Goal: Obtain resource: Obtain resource

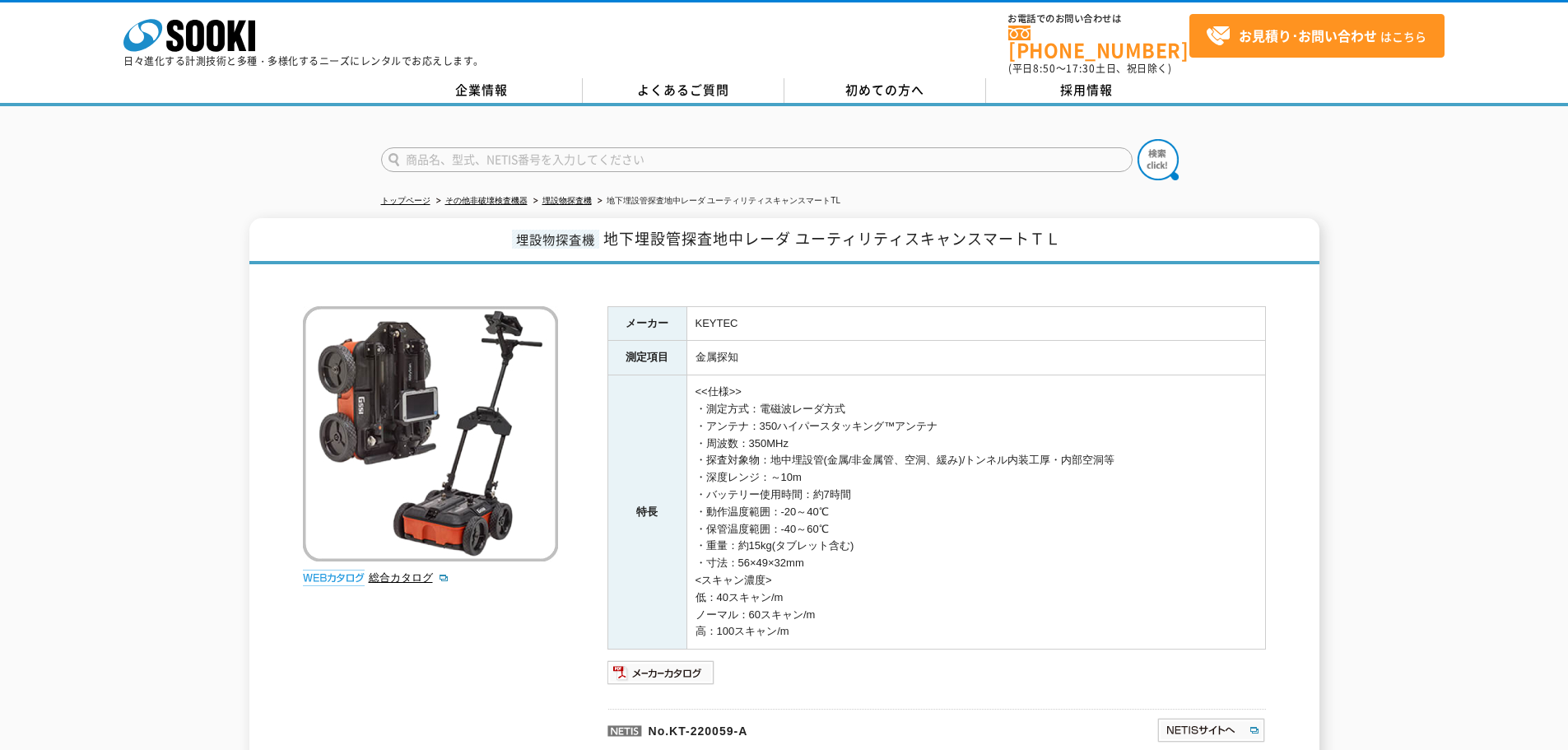
click at [601, 232] on h1 "埋設物探査機 地下埋設管探査地中レーダ ユーティリティスキャンスマートＴＬ" at bounding box center [784, 241] width 1070 height 46
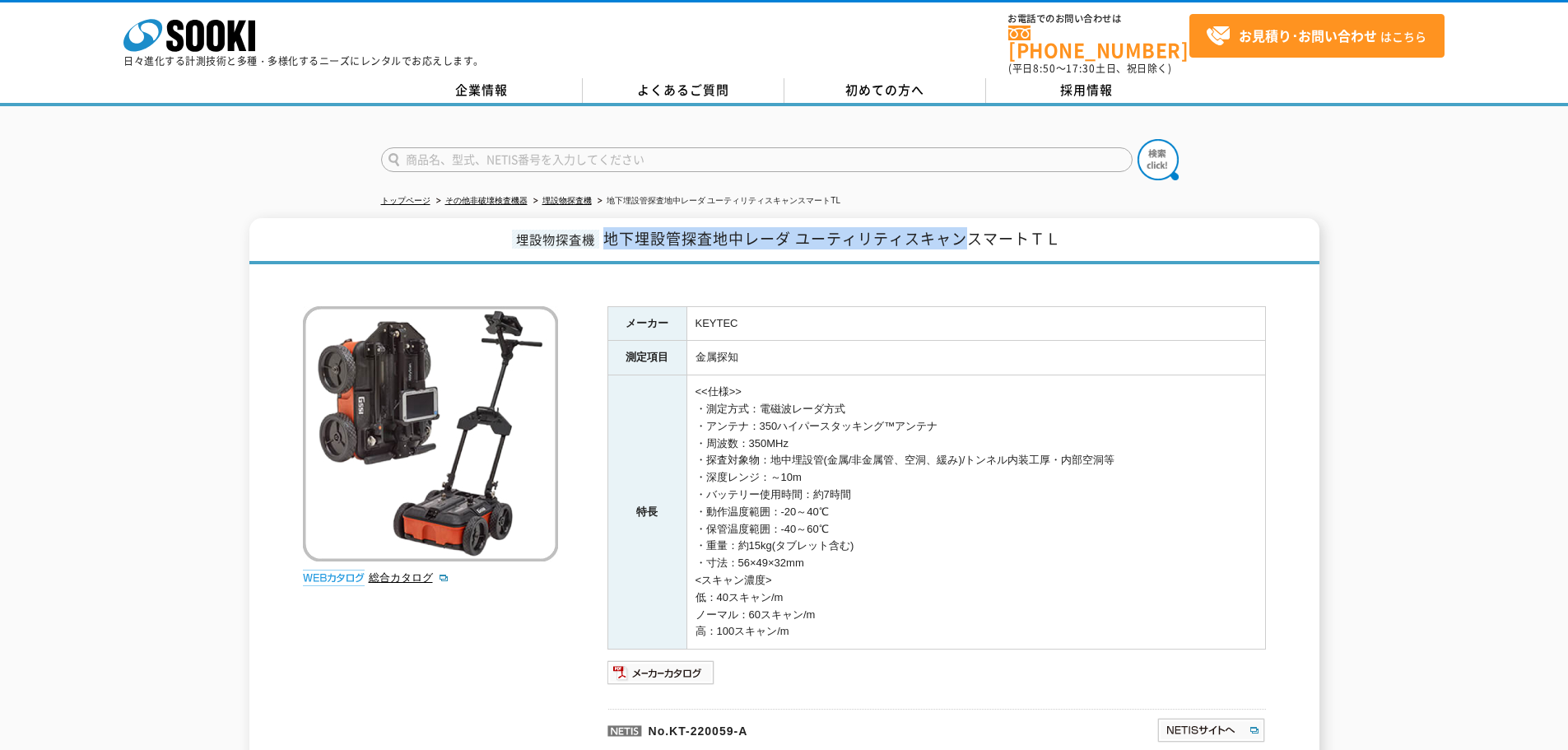
drag, startPoint x: 607, startPoint y: 226, endPoint x: 972, endPoint y: 235, distance: 365.1
click at [972, 235] on span "地下埋設管探査地中レーダ ユーティリティスキャンスマートＴＬ" at bounding box center [831, 238] width 457 height 22
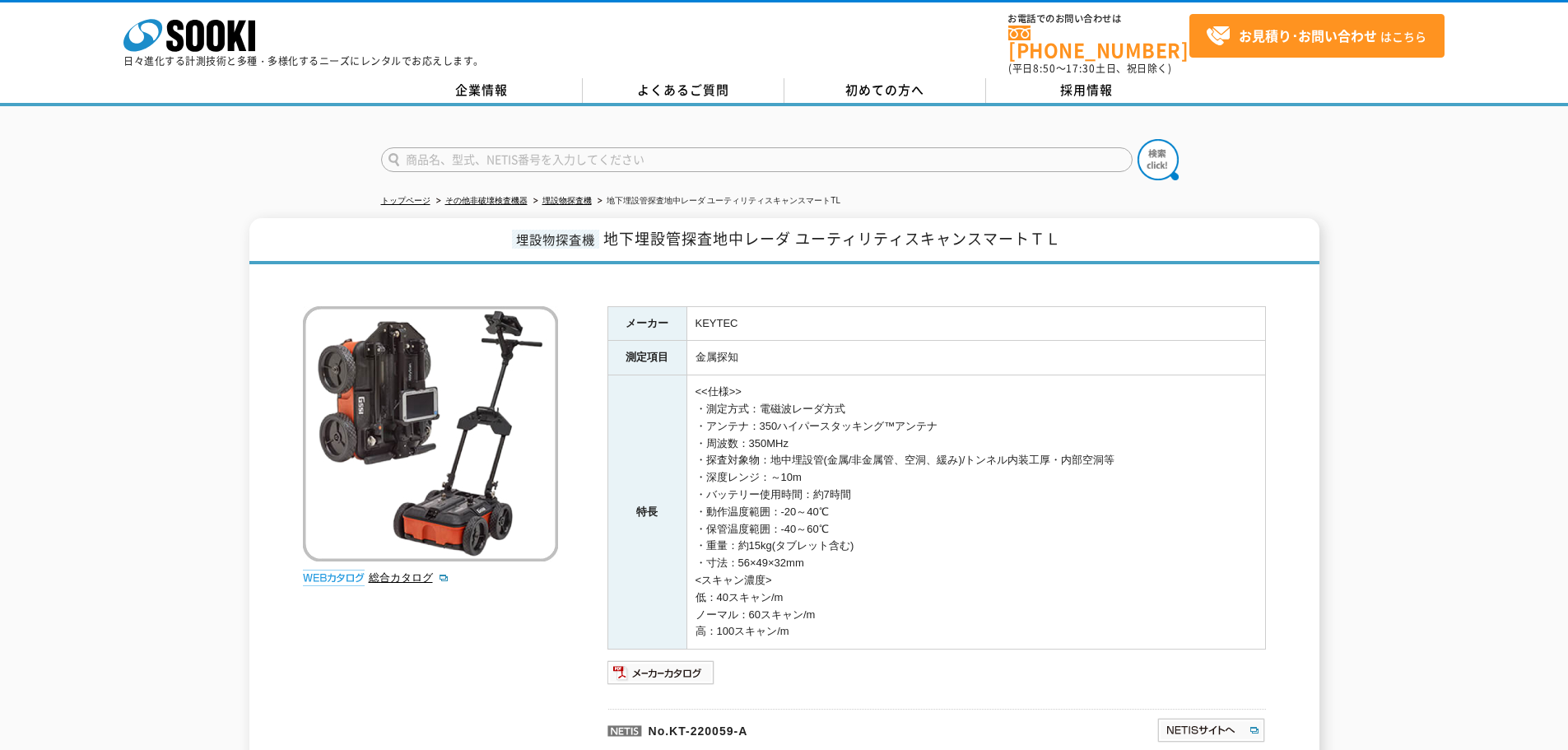
click at [1040, 250] on h1 "埋設物探査機 地下埋設管探査地中レーダ ユーティリティスキャンスマートＴＬ" at bounding box center [784, 241] width 1070 height 46
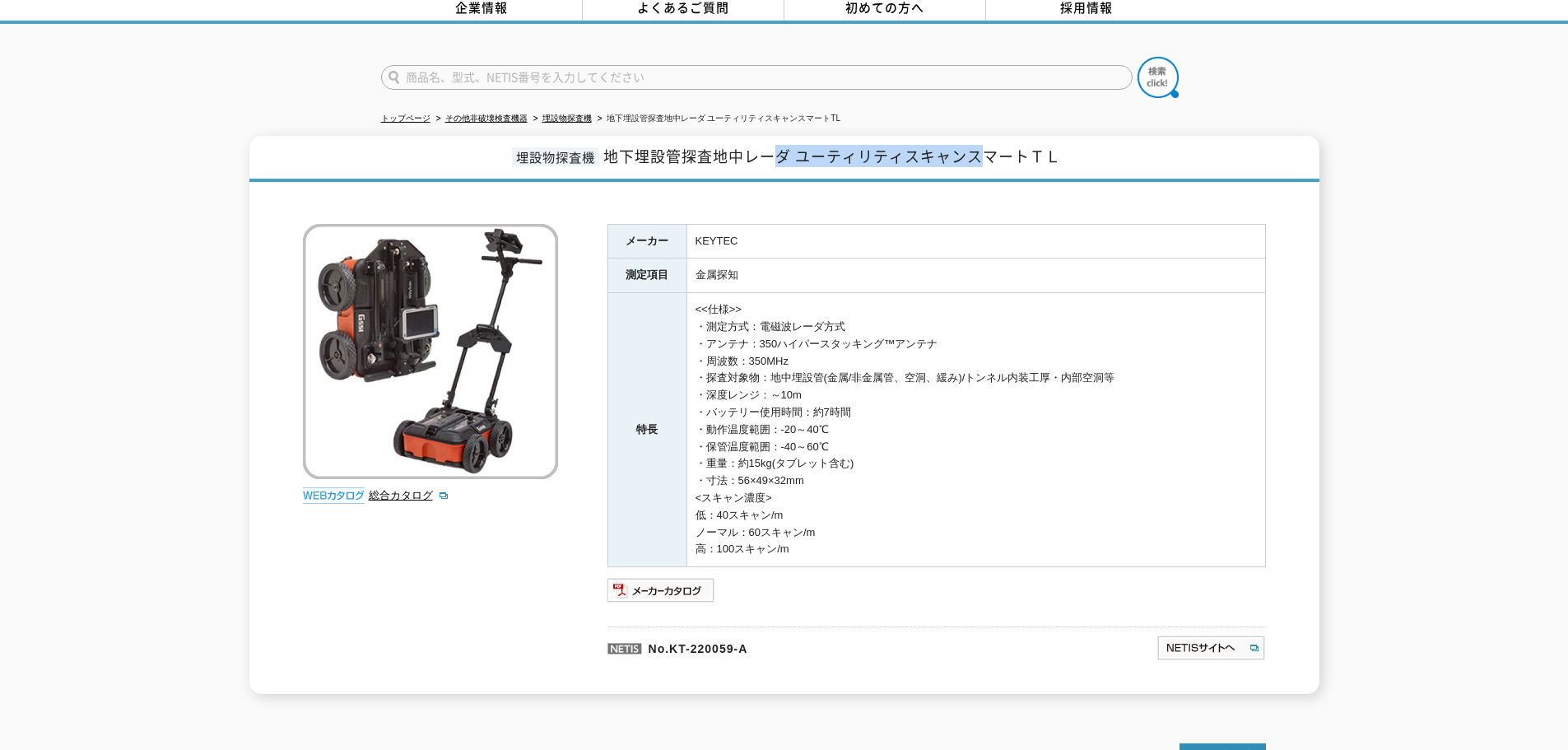
drag, startPoint x: 775, startPoint y: 150, endPoint x: 980, endPoint y: 154, distance: 205.0
click at [980, 154] on span "地下埋設管探査地中レーダ ユーティリティスキャンスマートＴＬ" at bounding box center [831, 155] width 457 height 22
click at [931, 202] on div "総合カタログ メーカー KEYTEC 測定項目 金属探知 特長 <<仕様>> ・測定方式：電磁波レーダ方式 ・アンテナ：350ハイパースタッキング™アンテナ …" at bounding box center [784, 441] width 963 height 504
